Goal: Task Accomplishment & Management: Manage account settings

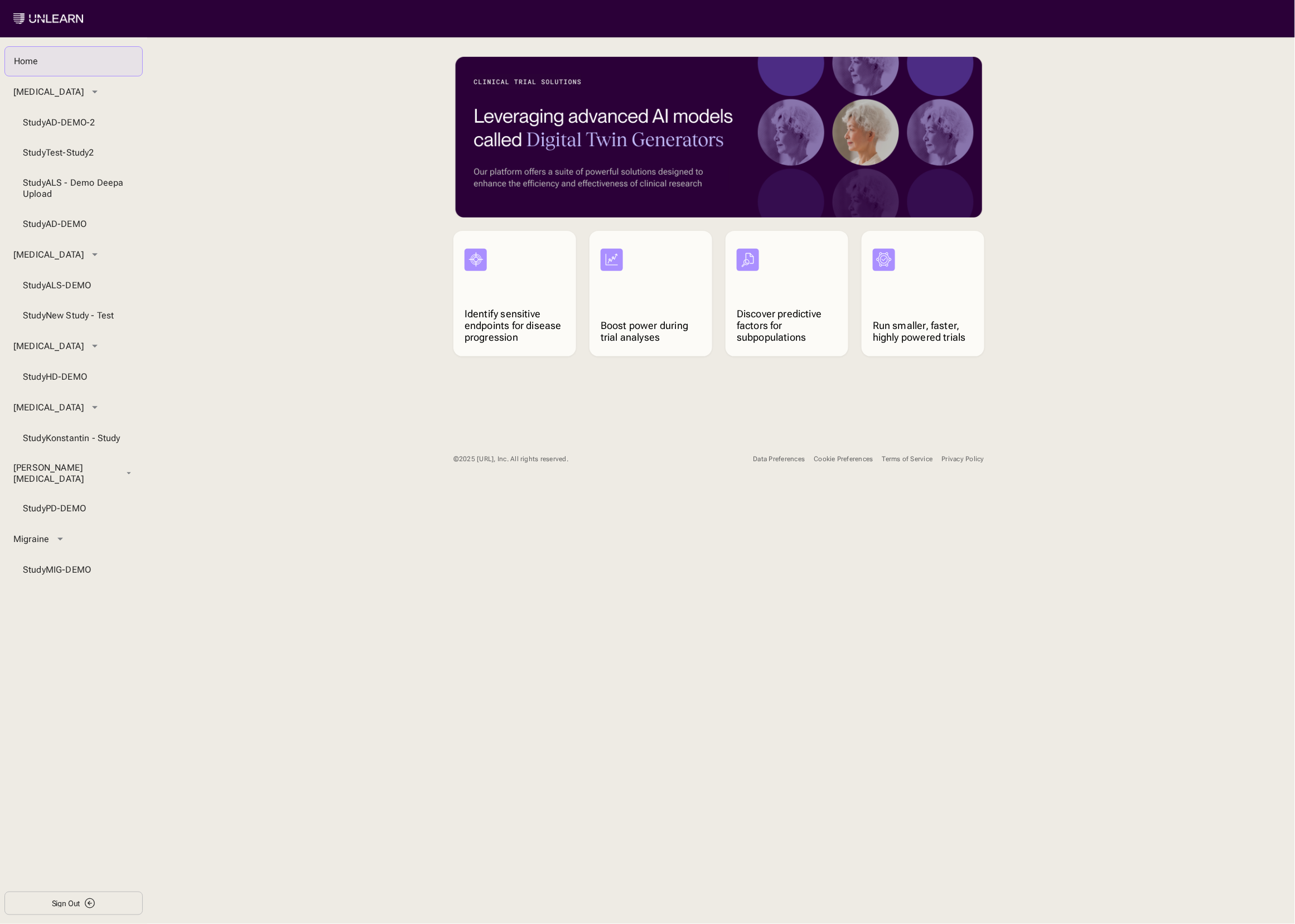
click at [760, 458] on div "Data Preferences" at bounding box center [779, 459] width 52 height 8
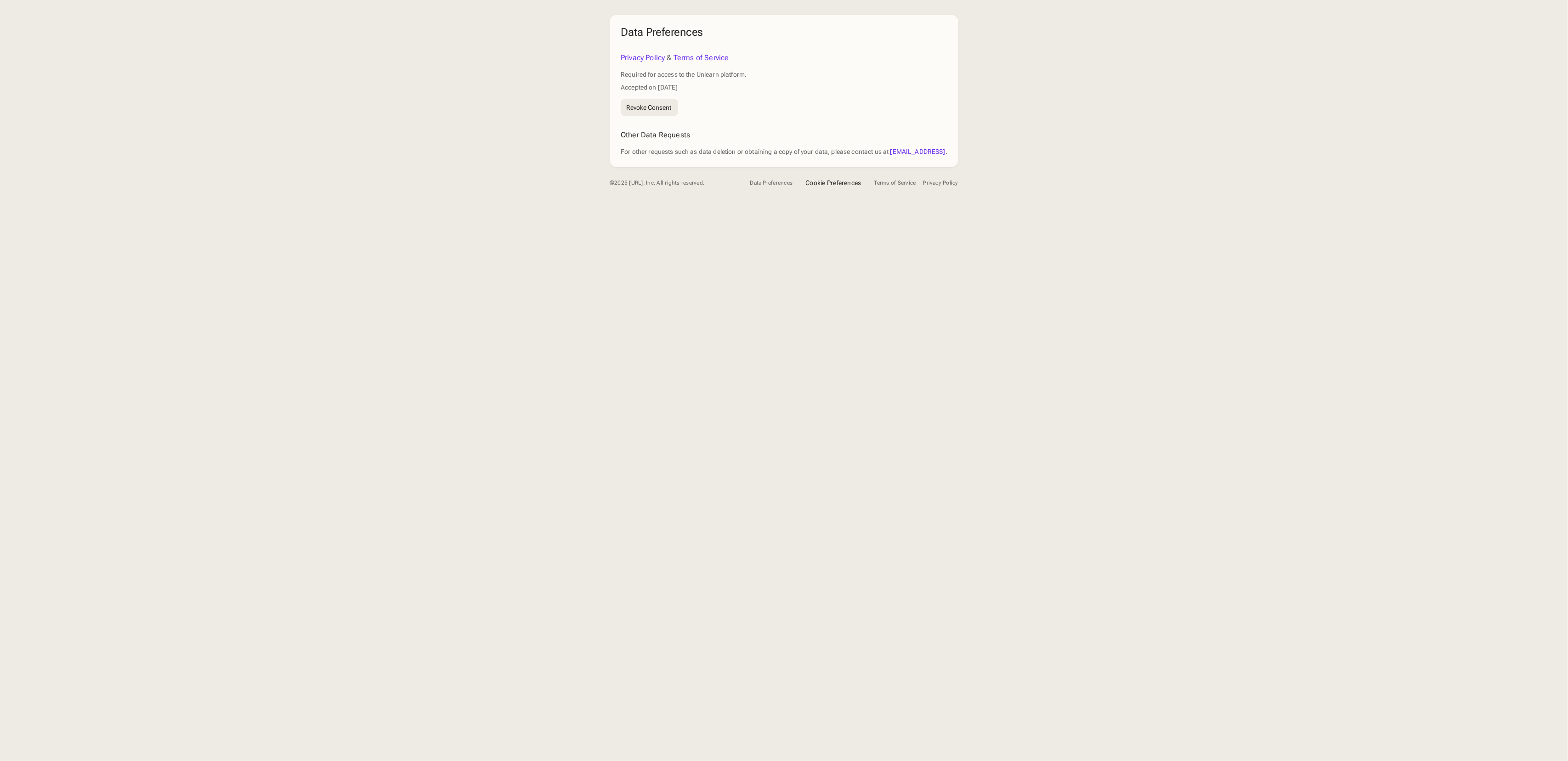
click at [833, 291] on div "Data Preferences Privacy Policy & Terms of Service Required for access to the U…" at bounding box center [784, 380] width 1568 height 761
click at [840, 179] on button "Cookie Preferences" at bounding box center [833, 182] width 66 height 16
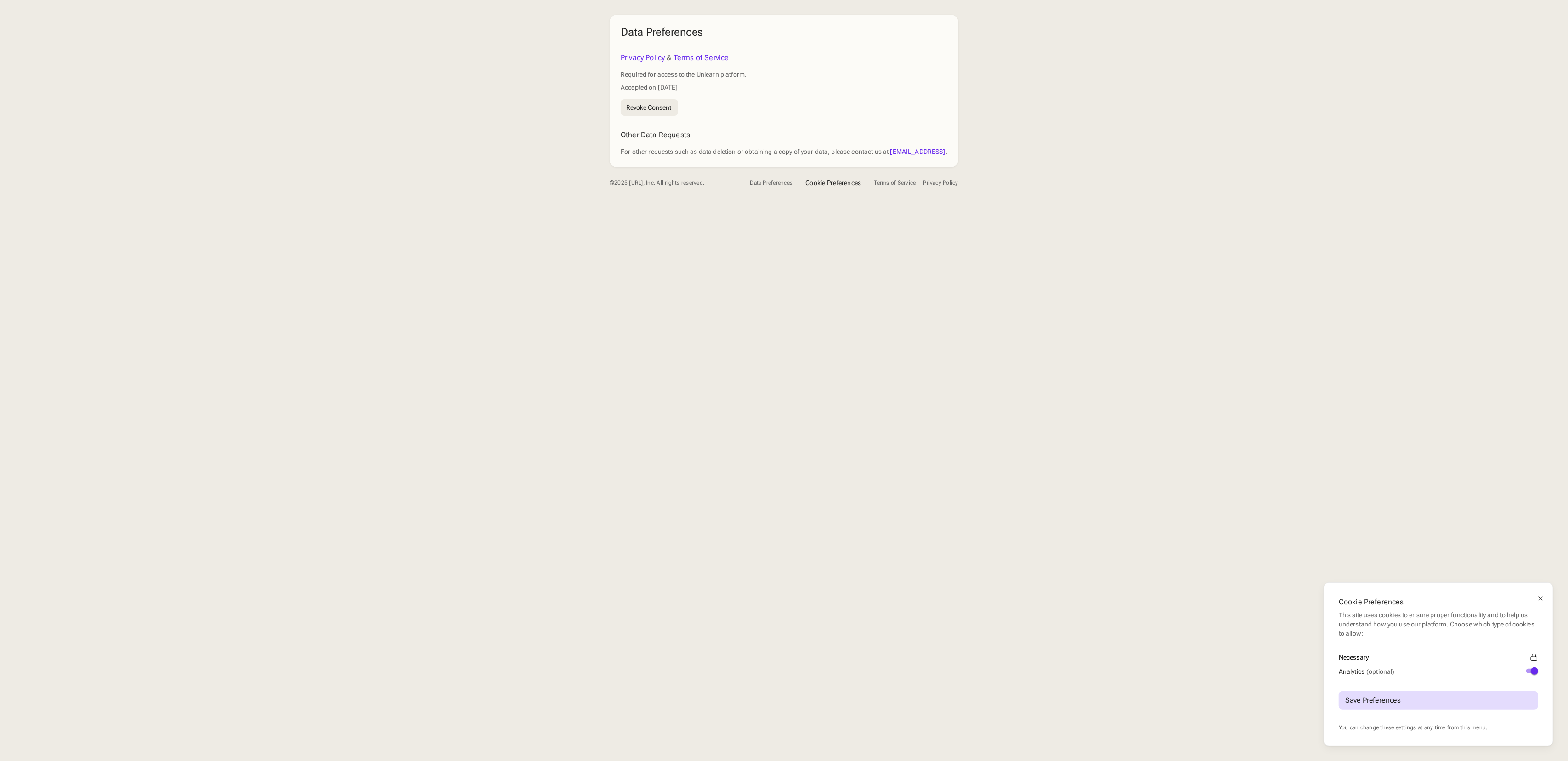
drag, startPoint x: 1528, startPoint y: 661, endPoint x: 1531, endPoint y: 667, distance: 6.7
click at [1528, 661] on div "Necessary" at bounding box center [1438, 657] width 200 height 9
click at [1531, 670] on span "button" at bounding box center [1535, 671] width 7 height 7
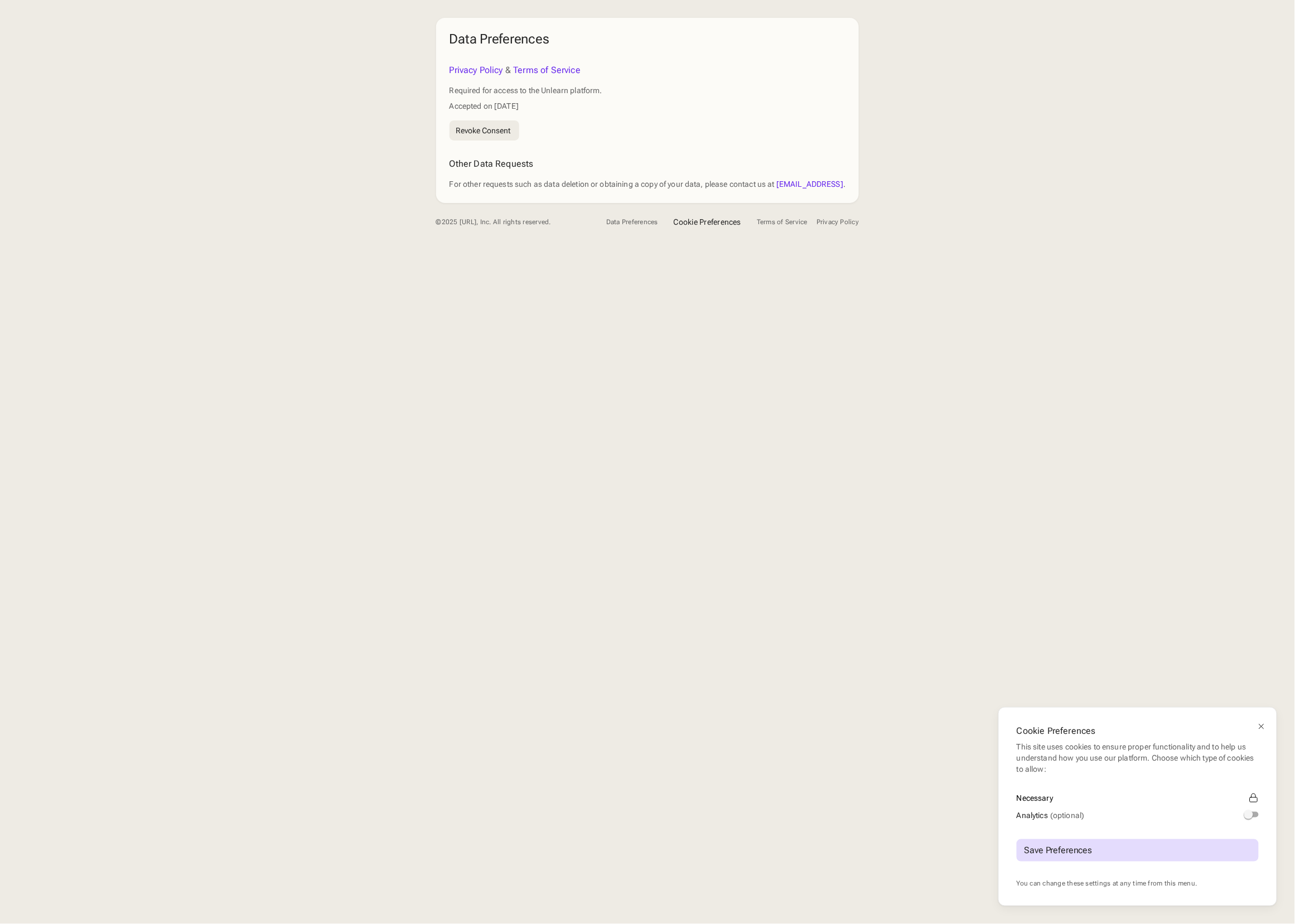
click at [1054, 487] on div "Cookie Preferences This site uses cookies to ensure proper functionality and to…" at bounding box center [647, 462] width 1295 height 924
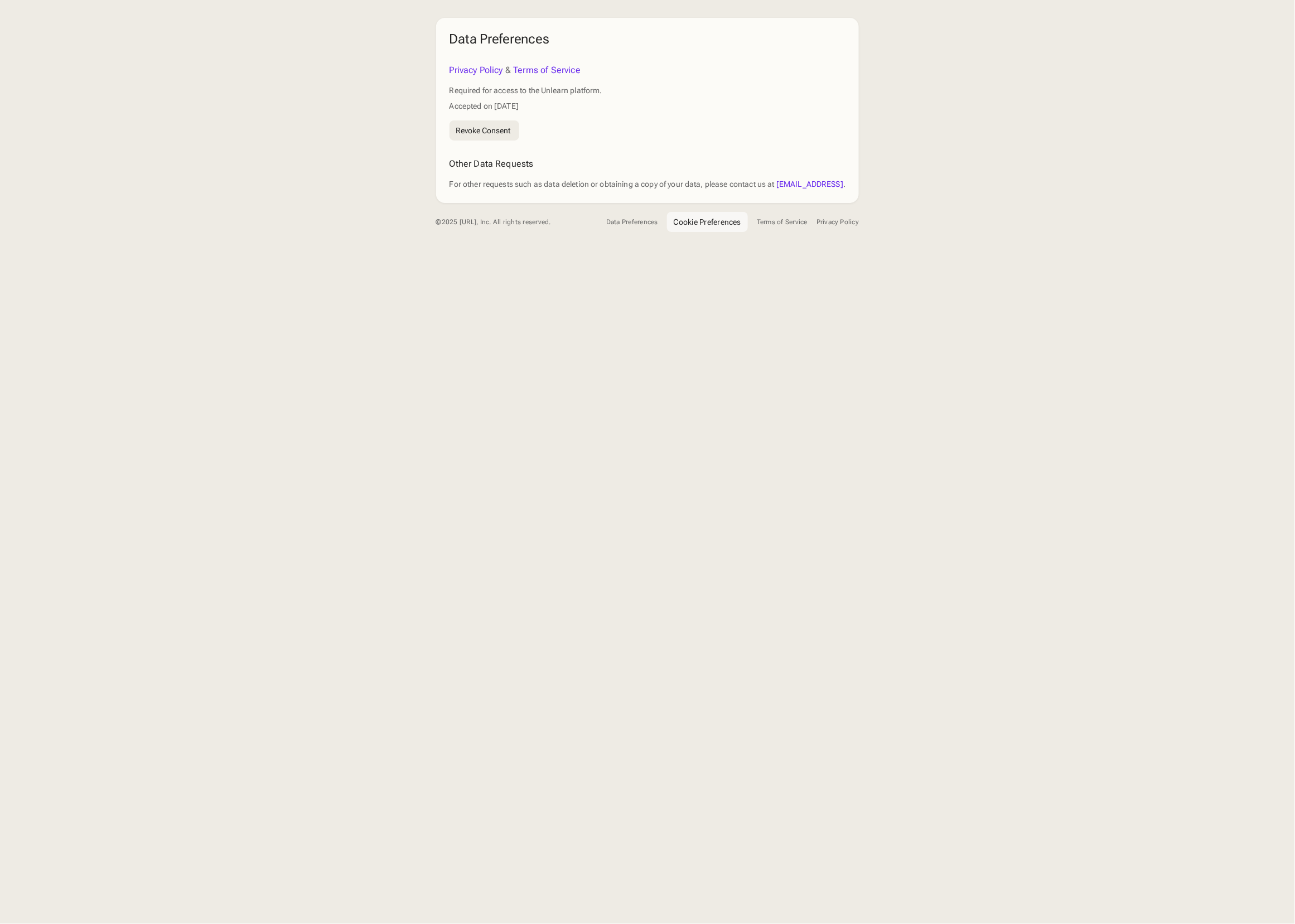
click at [710, 215] on button "Cookie Preferences" at bounding box center [707, 222] width 81 height 20
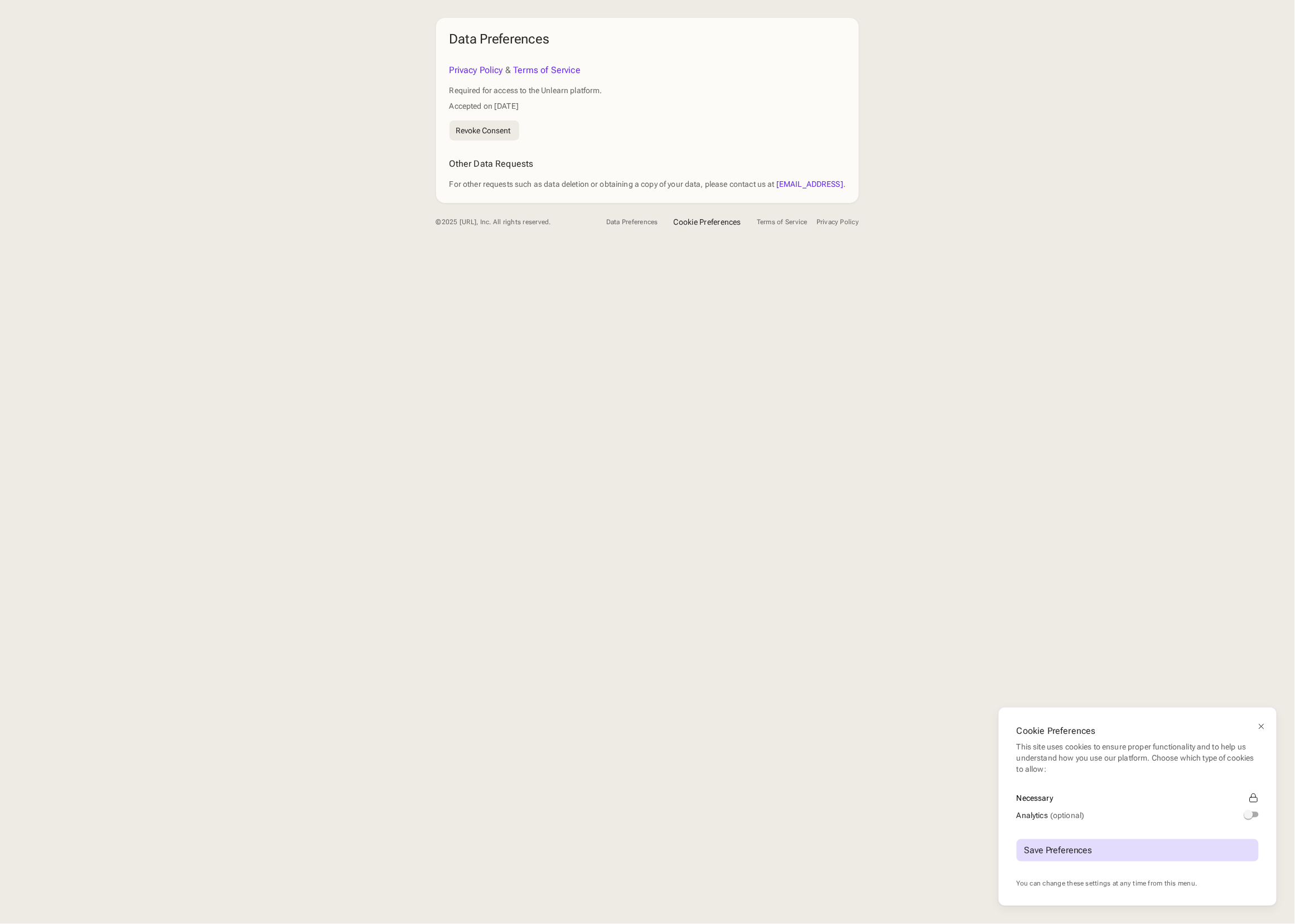
click at [1253, 816] on button "Analytics (optional)" at bounding box center [1251, 815] width 15 height 6
click at [1064, 846] on div "Save Preferences" at bounding box center [1057, 850] width 67 height 9
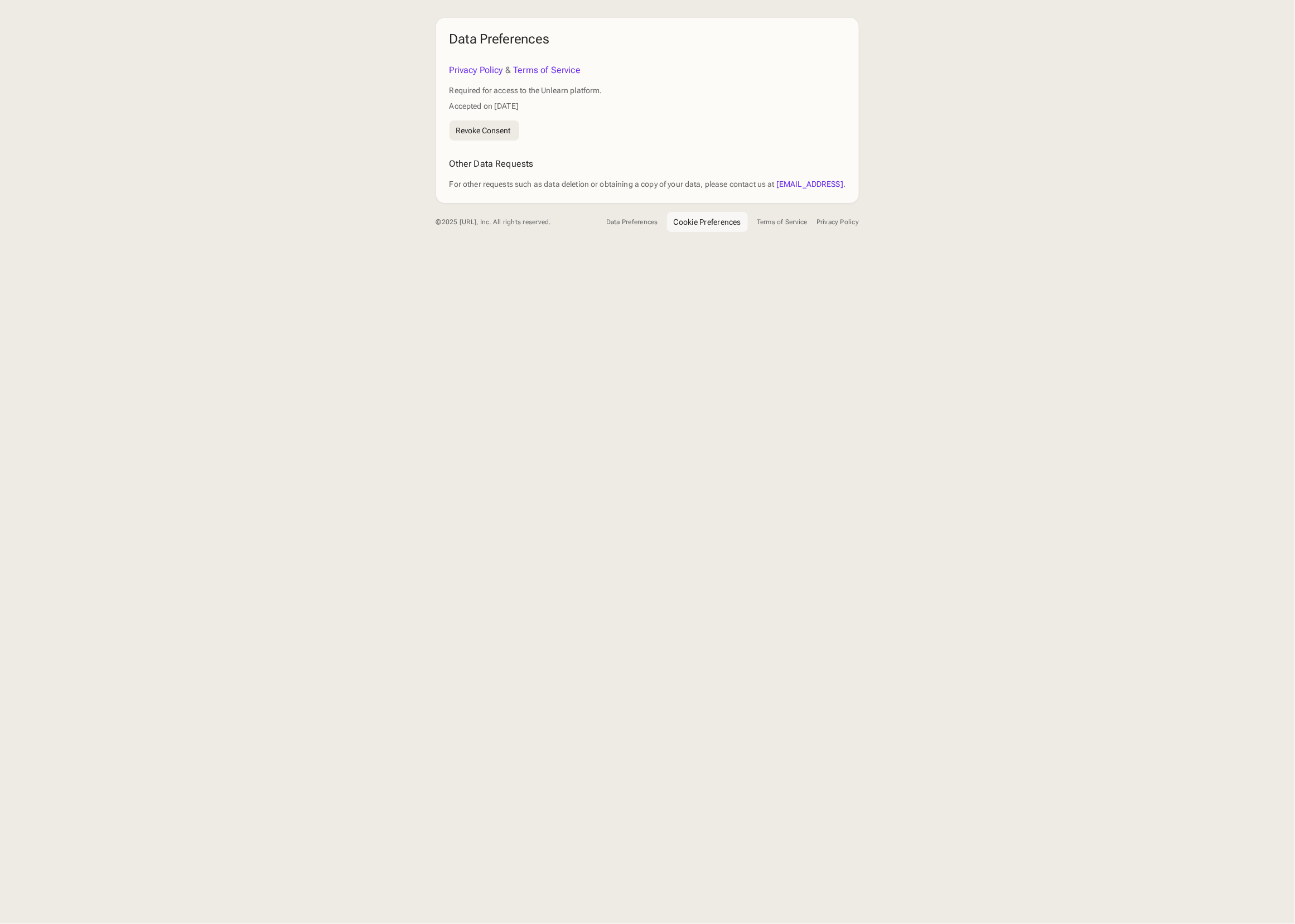
click at [725, 227] on button "Cookie Preferences" at bounding box center [707, 222] width 81 height 20
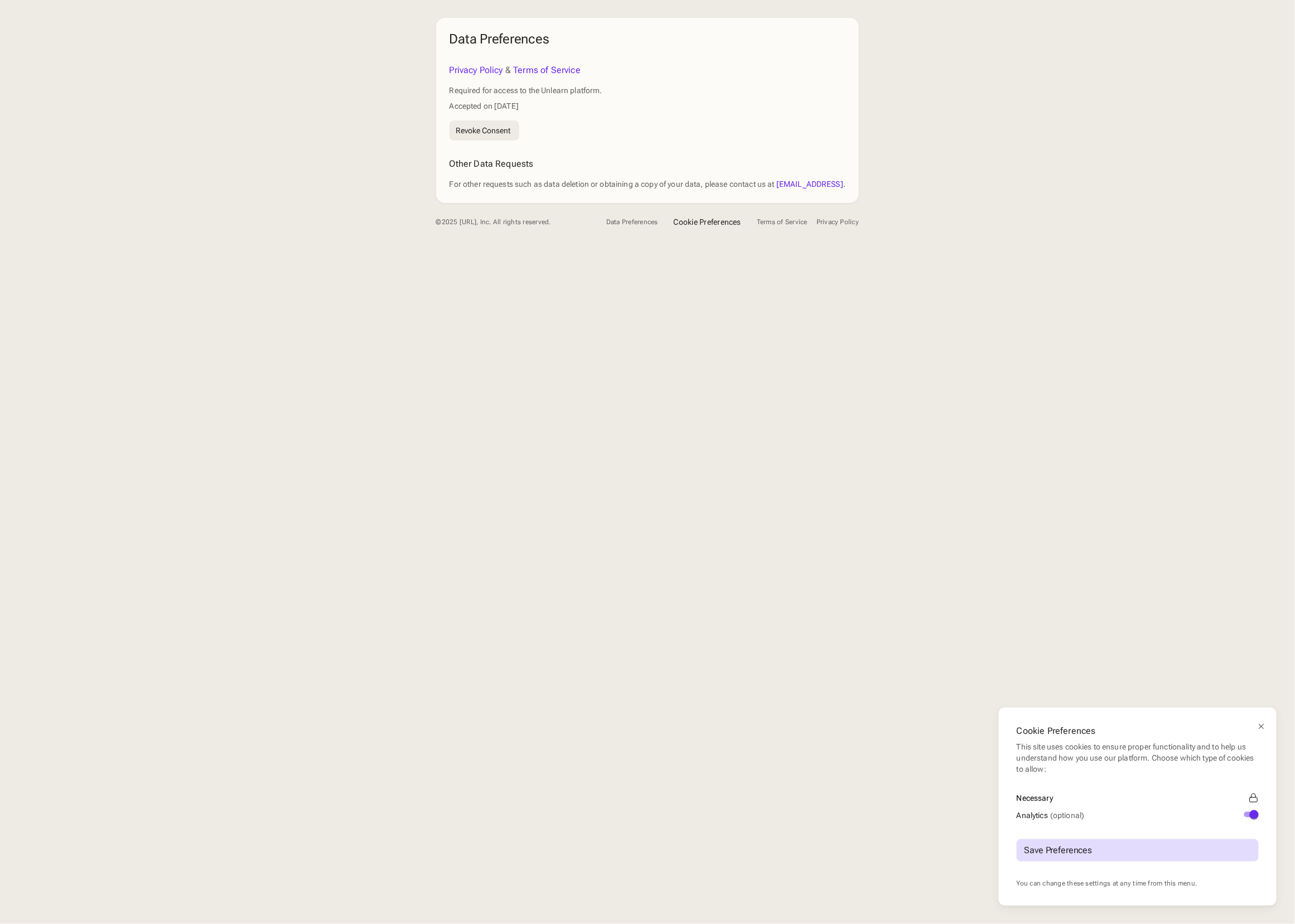
click at [1247, 815] on button "Analytics (optional)" at bounding box center [1251, 815] width 15 height 6
click at [1068, 849] on div "Save Preferences" at bounding box center [1057, 850] width 67 height 9
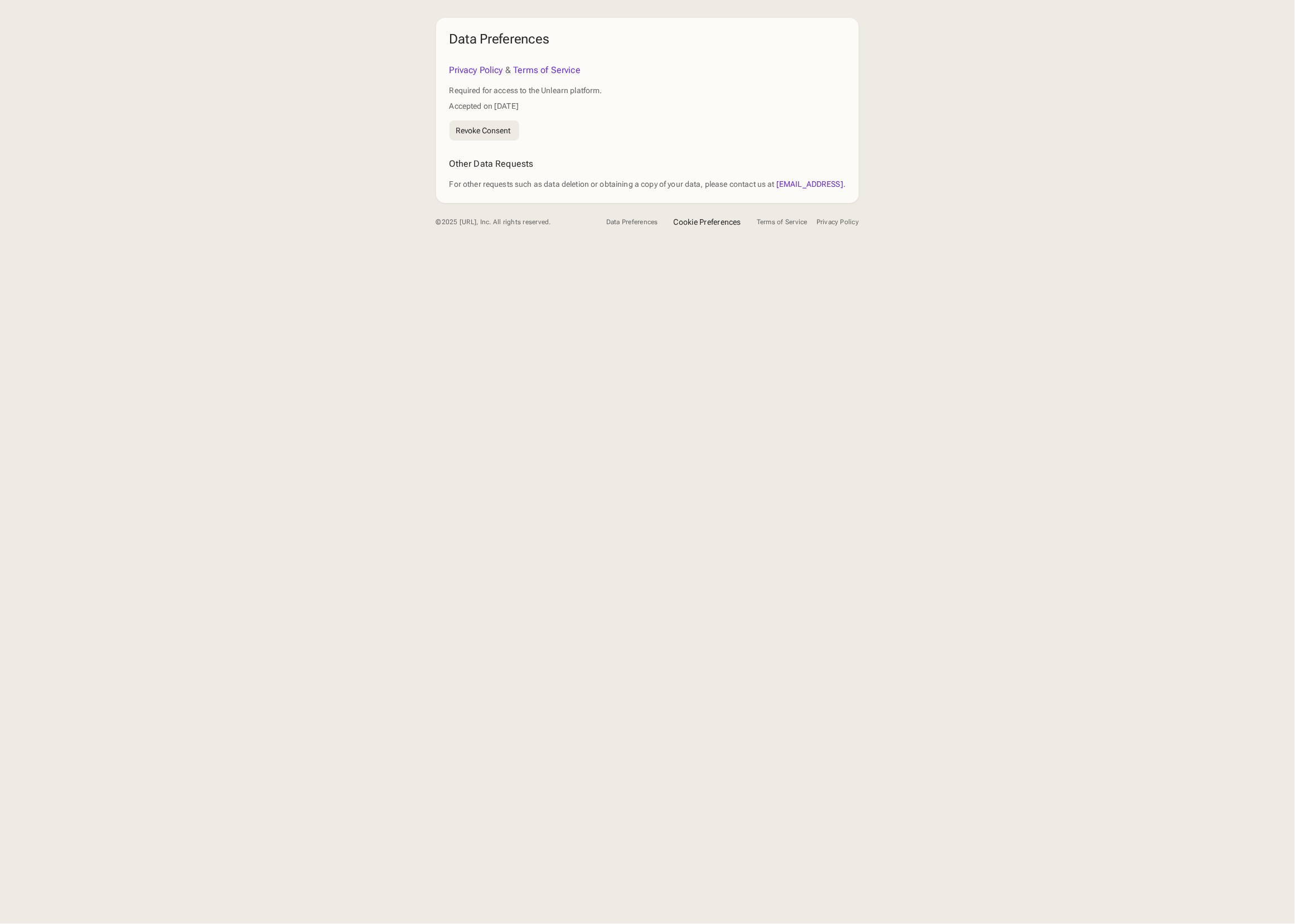
click at [1225, 318] on div "Data Preferences Privacy Policy & Terms of Service Required for access to the U…" at bounding box center [647, 462] width 1295 height 924
click at [688, 215] on button "Cookie Preferences" at bounding box center [707, 222] width 81 height 20
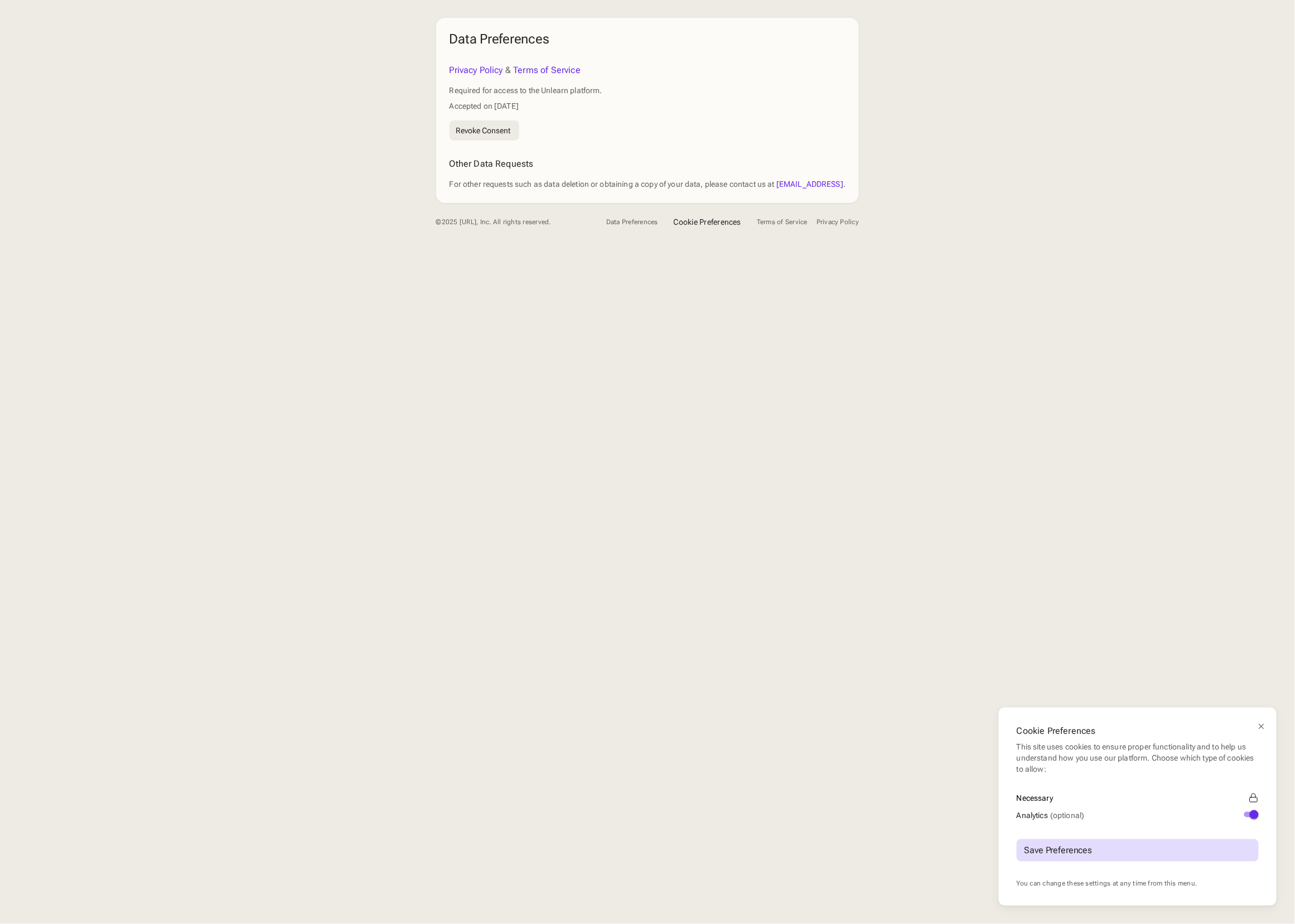
click at [722, 359] on div "Cookie Preferences This site uses cookies to ensure proper functionality and to…" at bounding box center [647, 462] width 1295 height 924
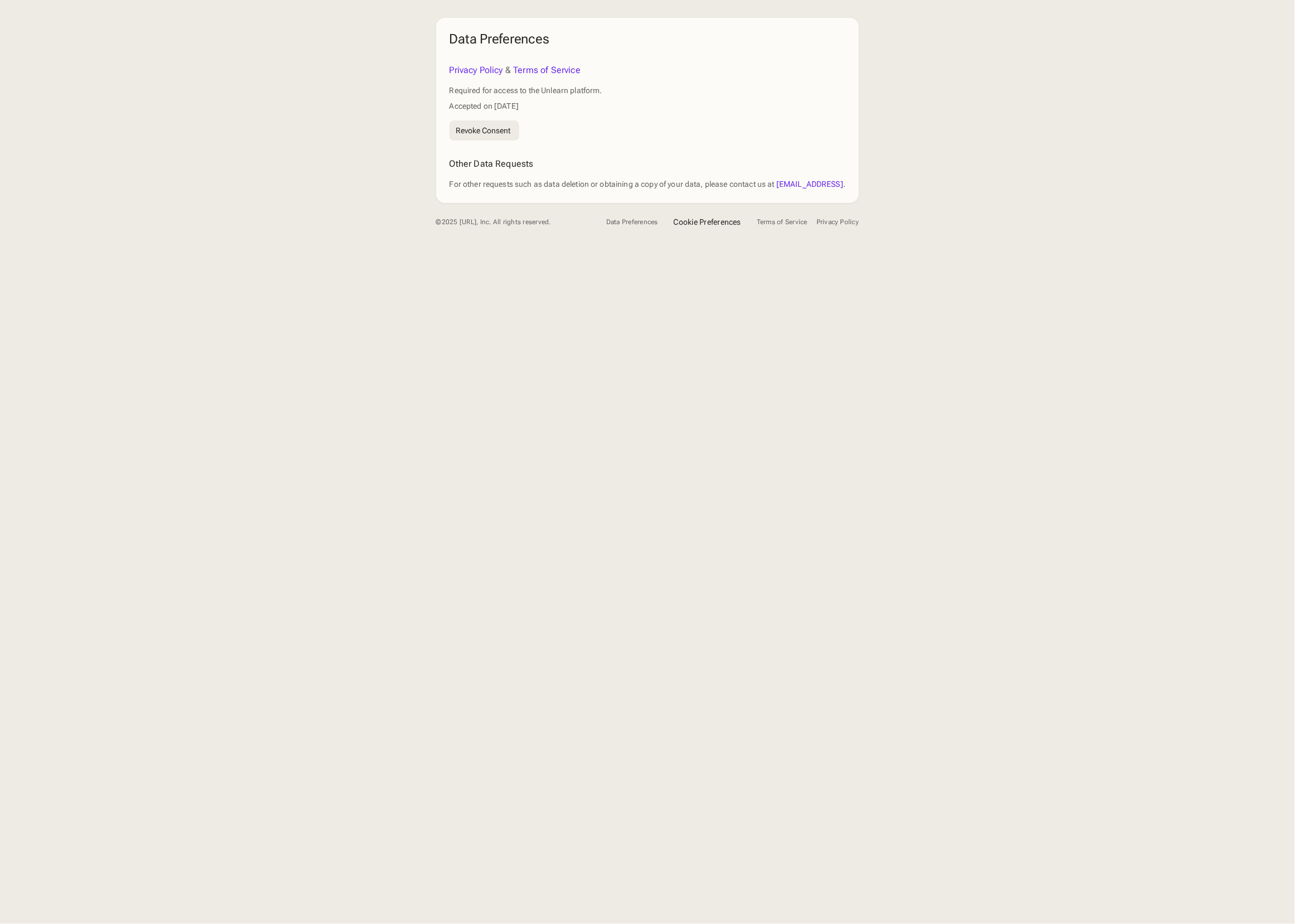
click at [574, 138] on div "Revoke Consent" at bounding box center [525, 130] width 153 height 20
click at [490, 126] on div "Revoke Consent" at bounding box center [483, 130] width 55 height 8
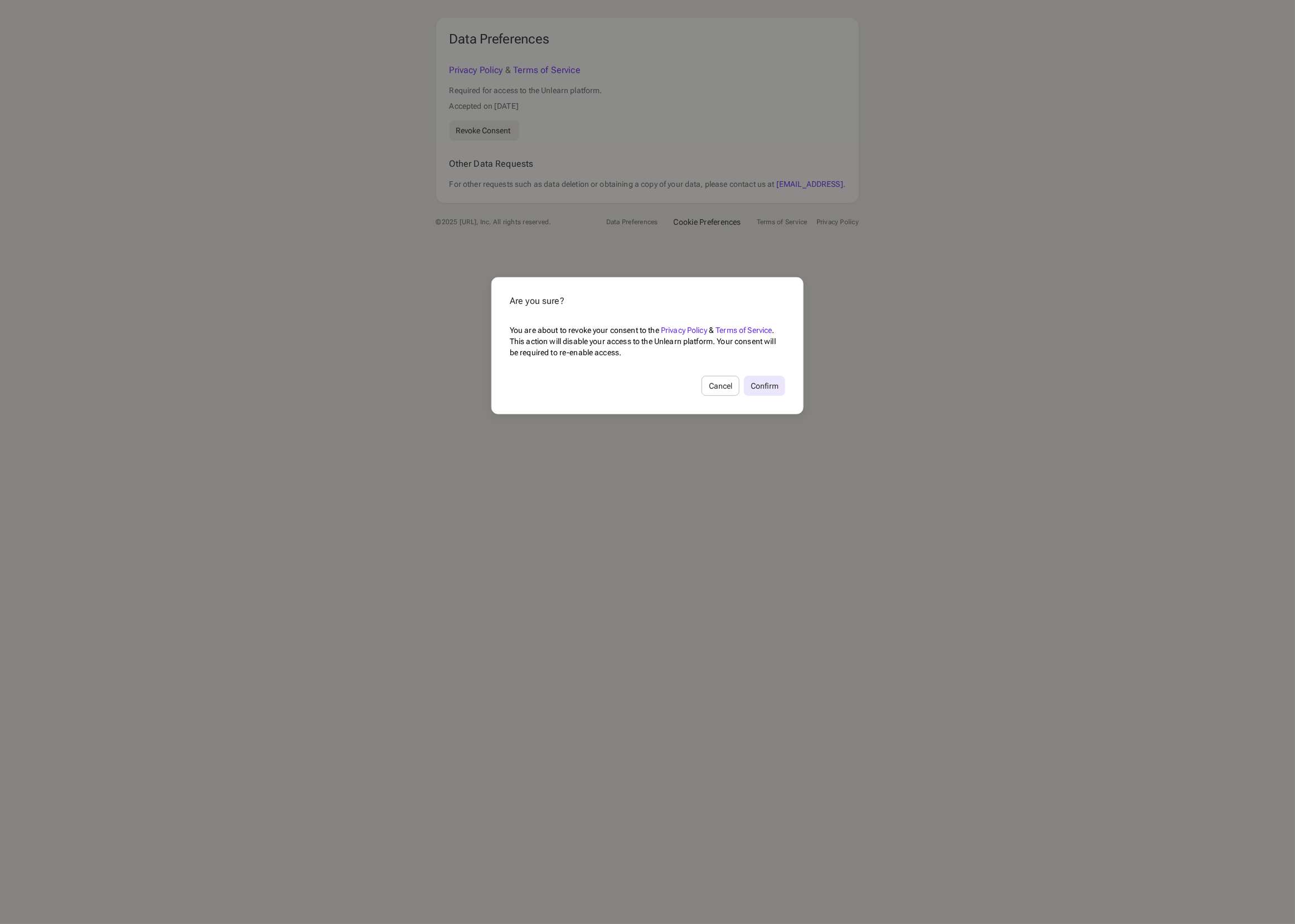
click at [773, 383] on div "Confirm" at bounding box center [765, 386] width 28 height 8
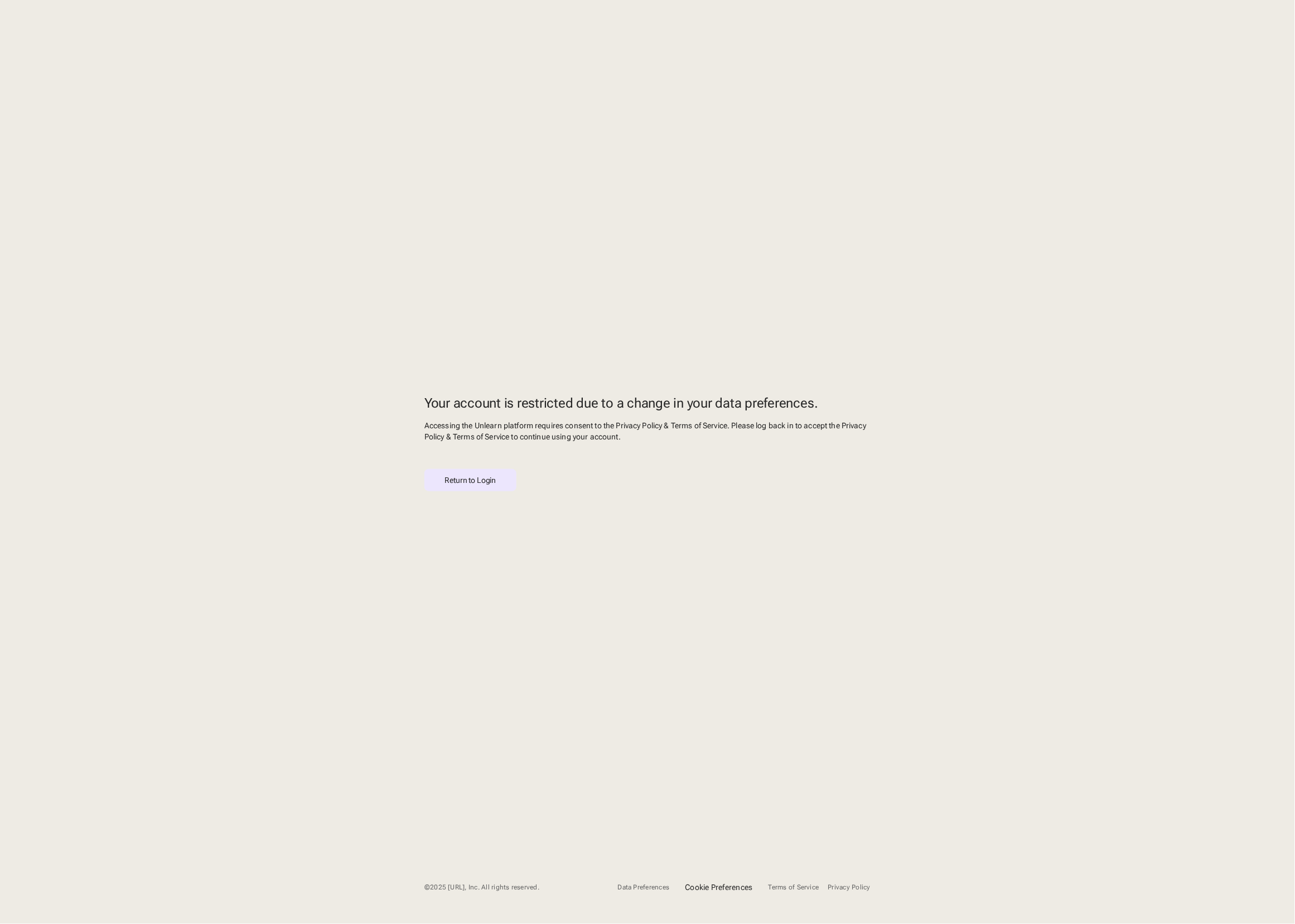
click at [462, 482] on div "Return to Login" at bounding box center [470, 480] width 51 height 9
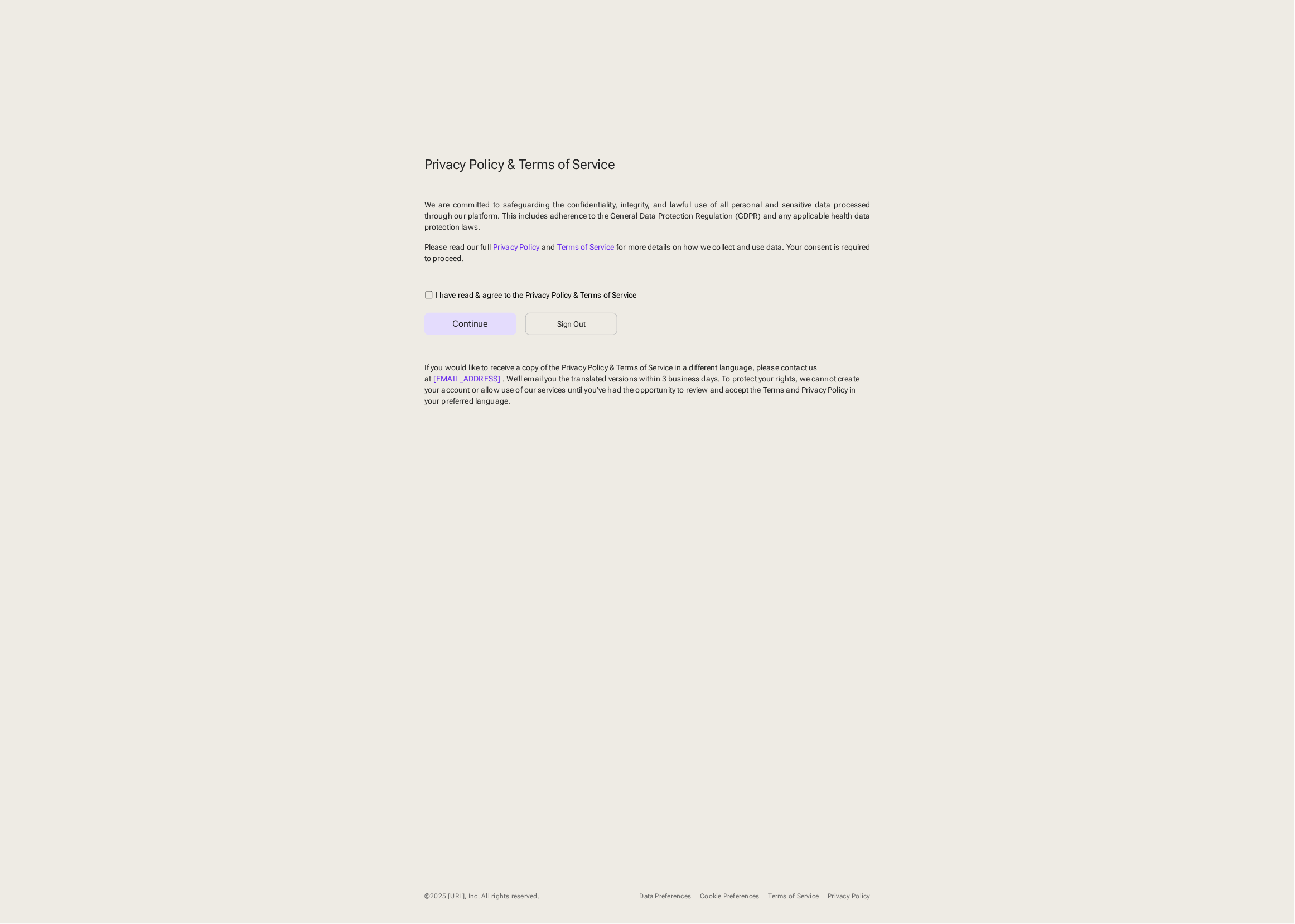
click at [725, 894] on div "Cookie Preferences" at bounding box center [729, 896] width 59 height 8
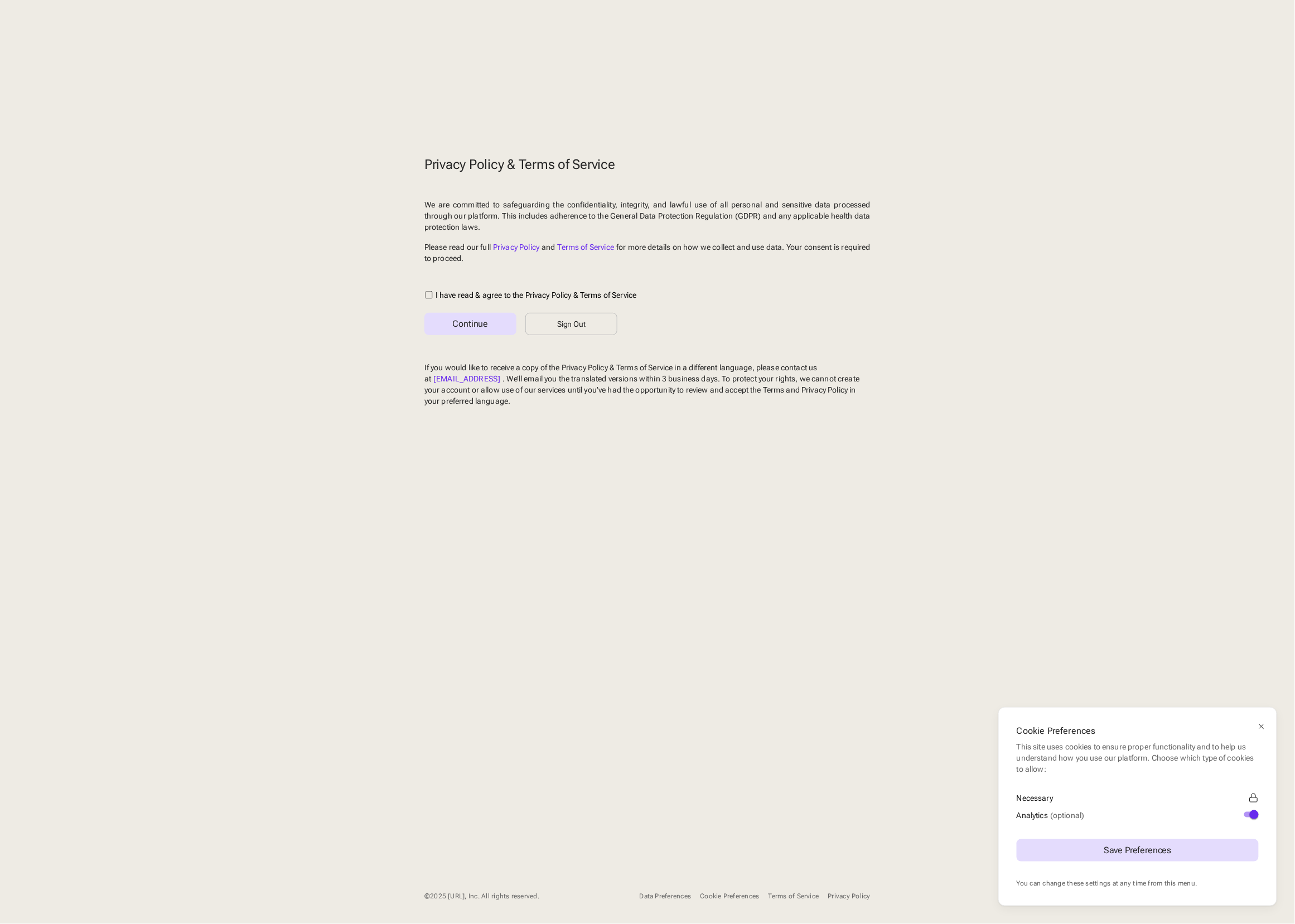
click at [1249, 812] on span "button" at bounding box center [1254, 815] width 9 height 9
click at [1138, 856] on button "Save Preferences" at bounding box center [1138, 850] width 242 height 22
